Goal: Check status: Check status

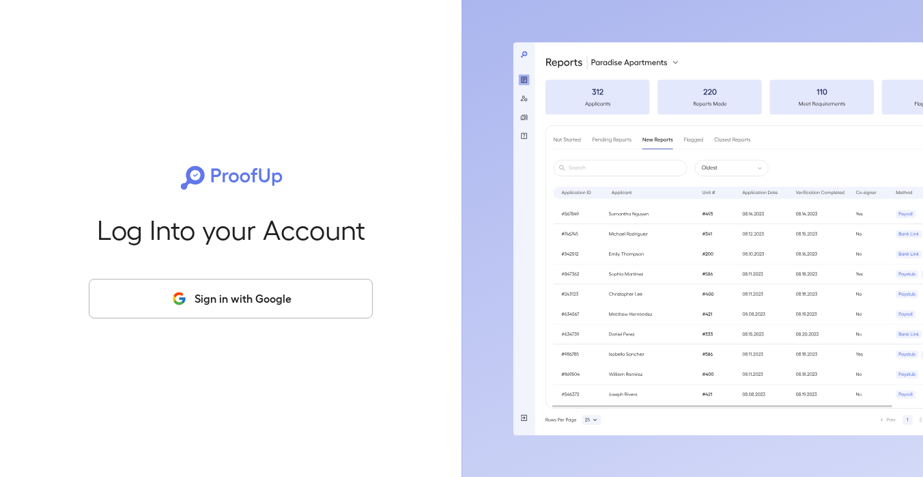
click at [257, 285] on button "Sign in with Google" at bounding box center [231, 299] width 284 height 40
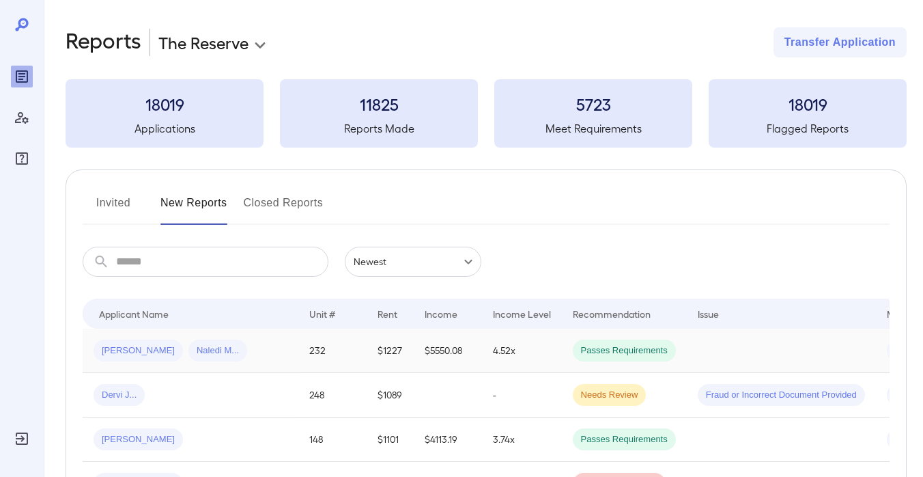
click at [573, 345] on span "Passes Requirements" at bounding box center [624, 350] width 103 height 13
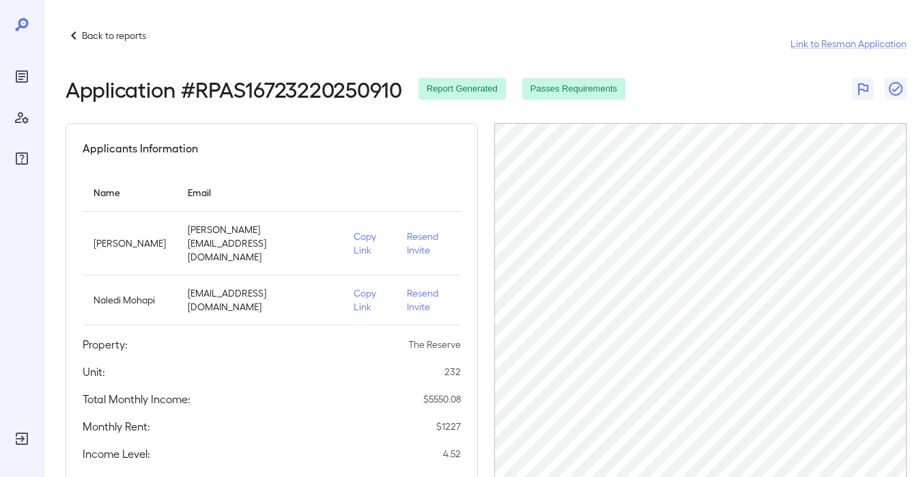
click at [87, 36] on p "Back to reports" at bounding box center [114, 36] width 64 height 14
